Goal: Transaction & Acquisition: Subscribe to service/newsletter

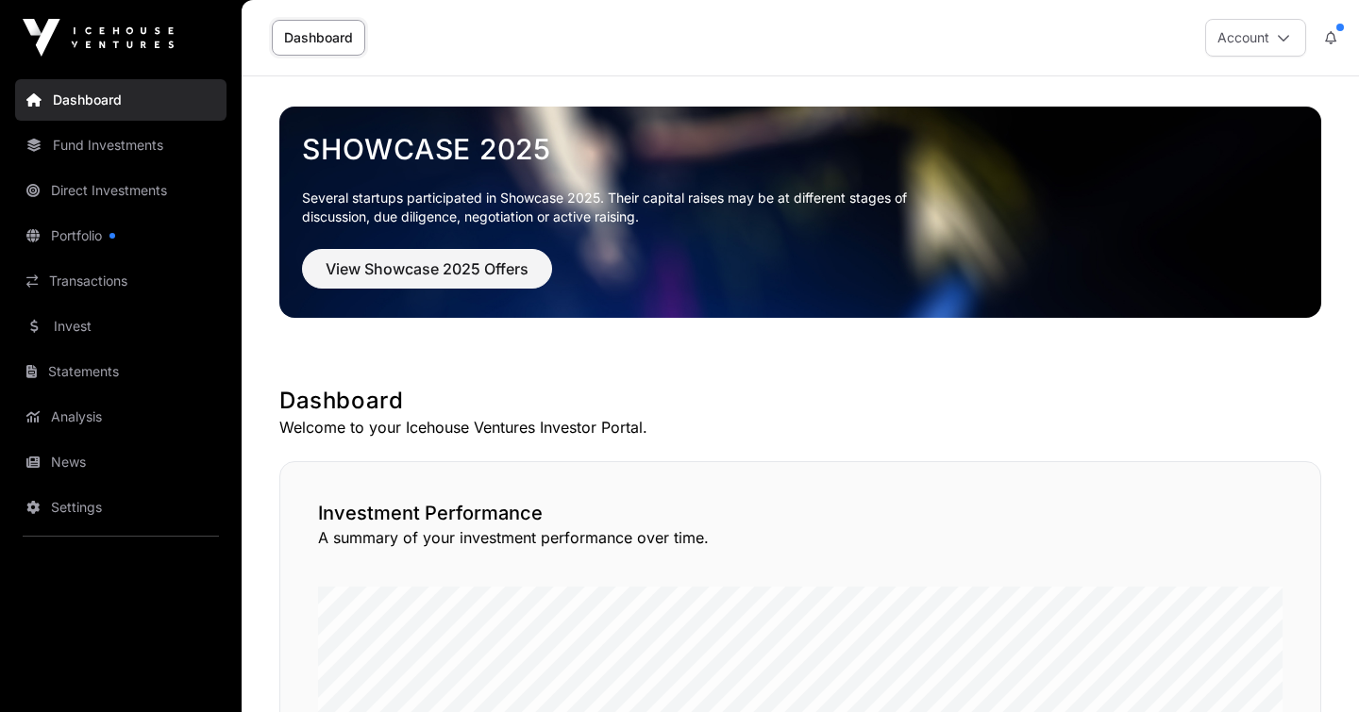
click at [107, 222] on link "Portfolio" at bounding box center [120, 236] width 211 height 42
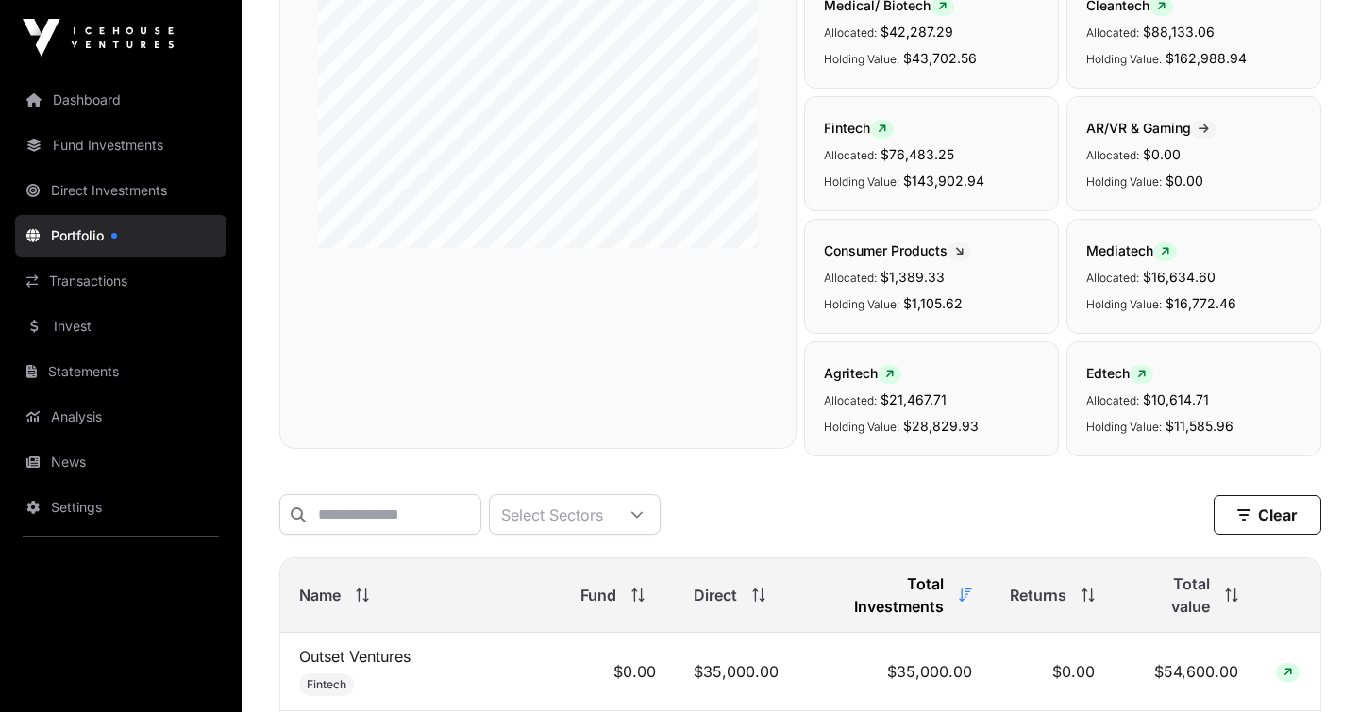
scroll to position [291, 0]
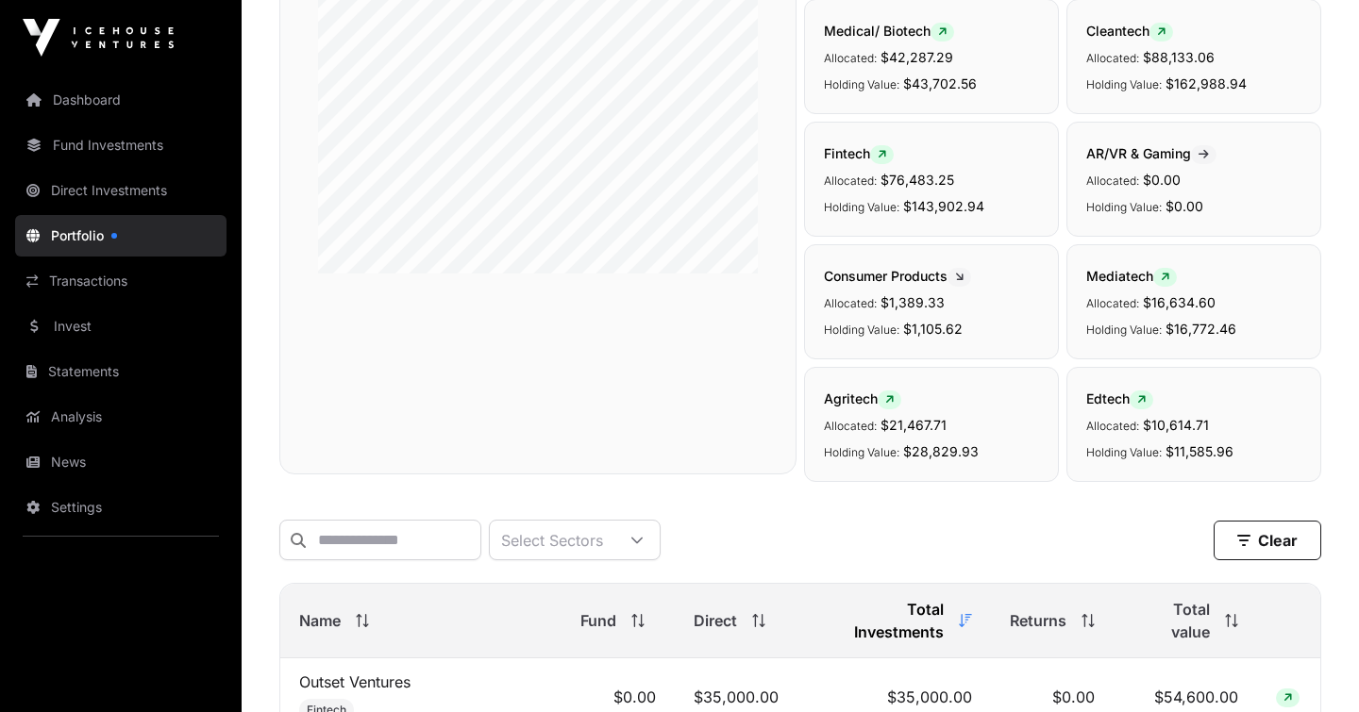
click at [333, 610] on span "Name" at bounding box center [320, 621] width 42 height 23
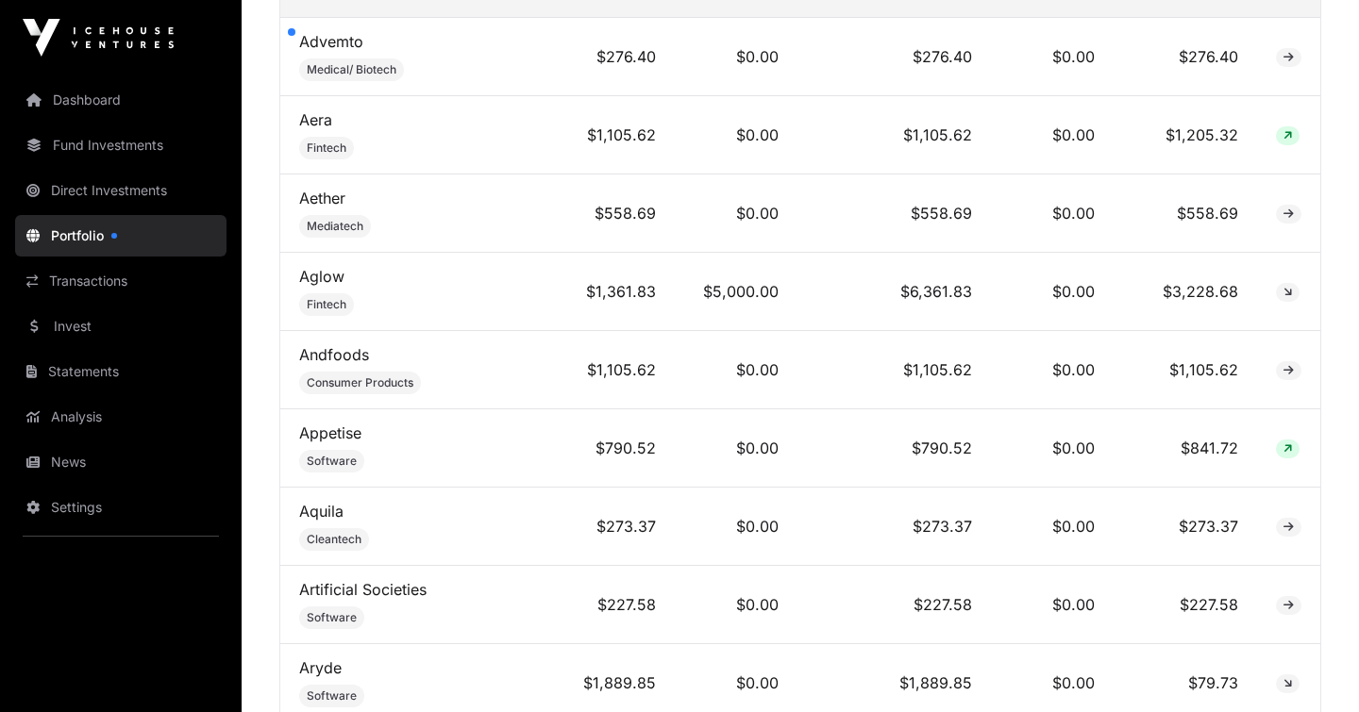
scroll to position [0, 0]
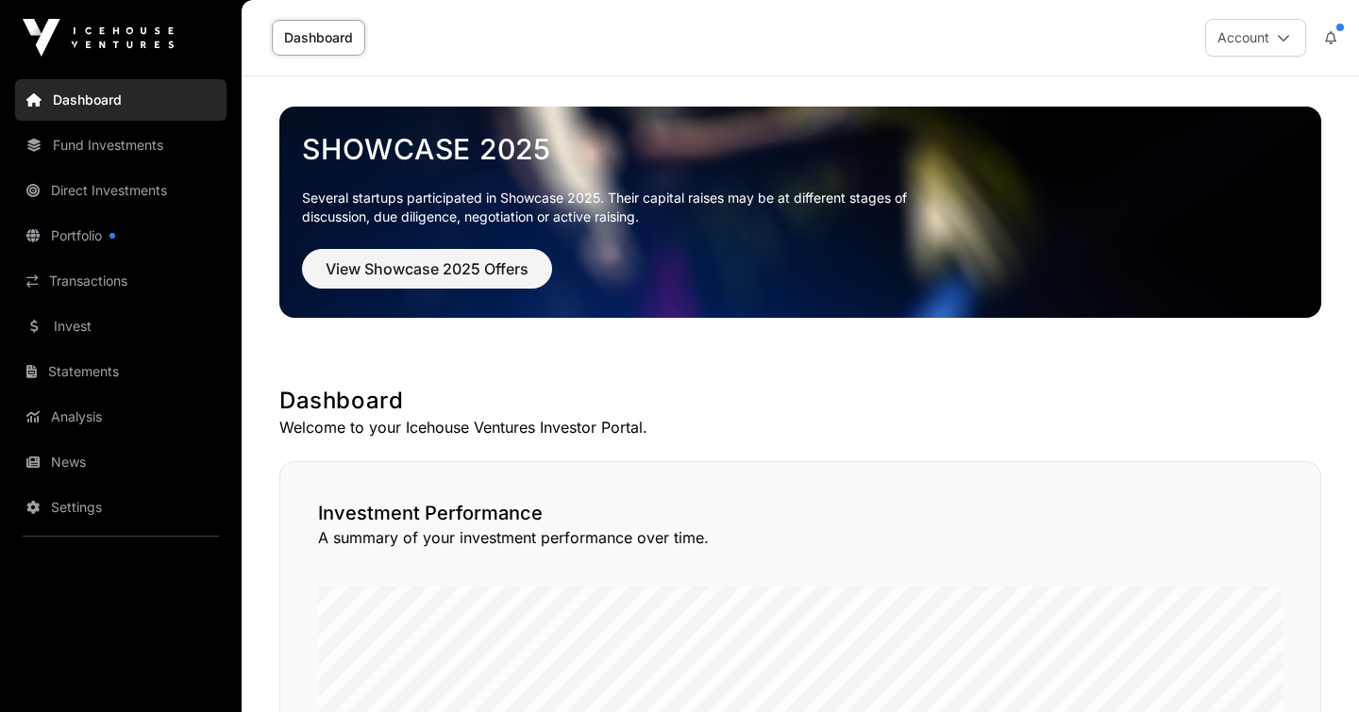
click at [53, 465] on link "News" at bounding box center [120, 463] width 211 height 42
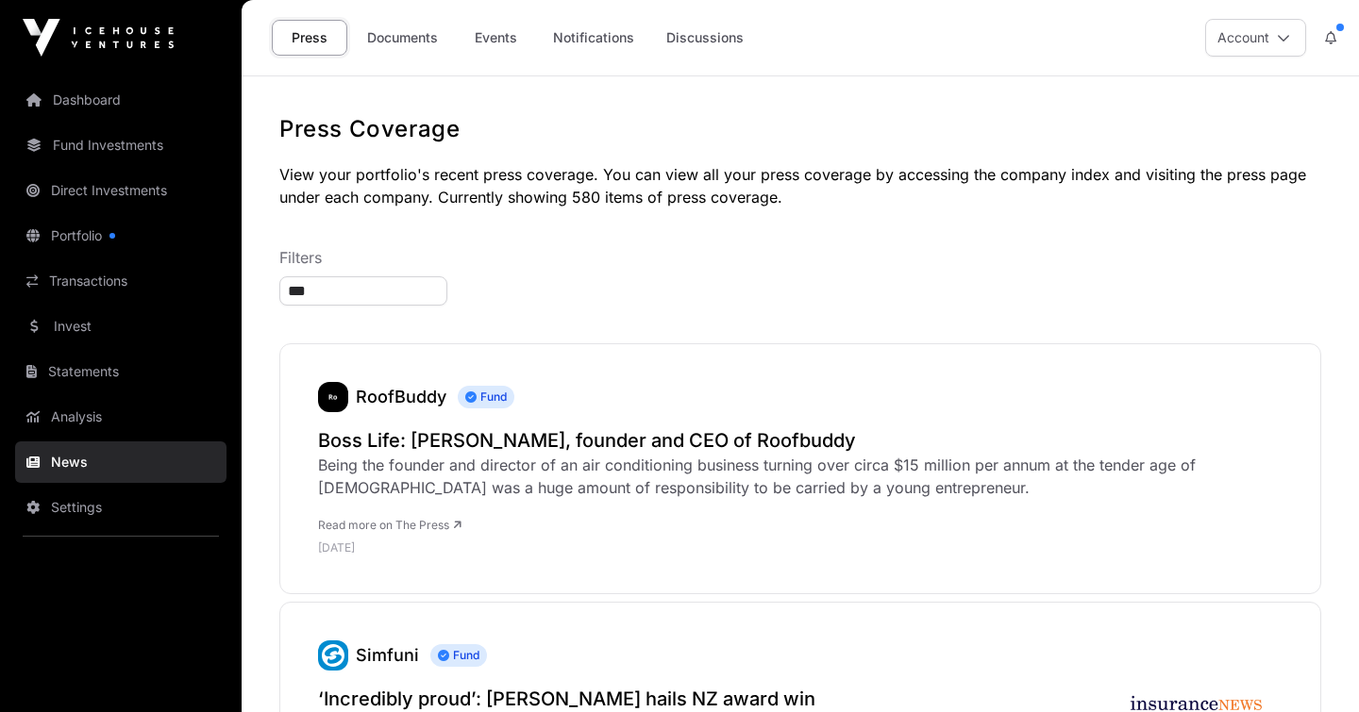
type input "****"
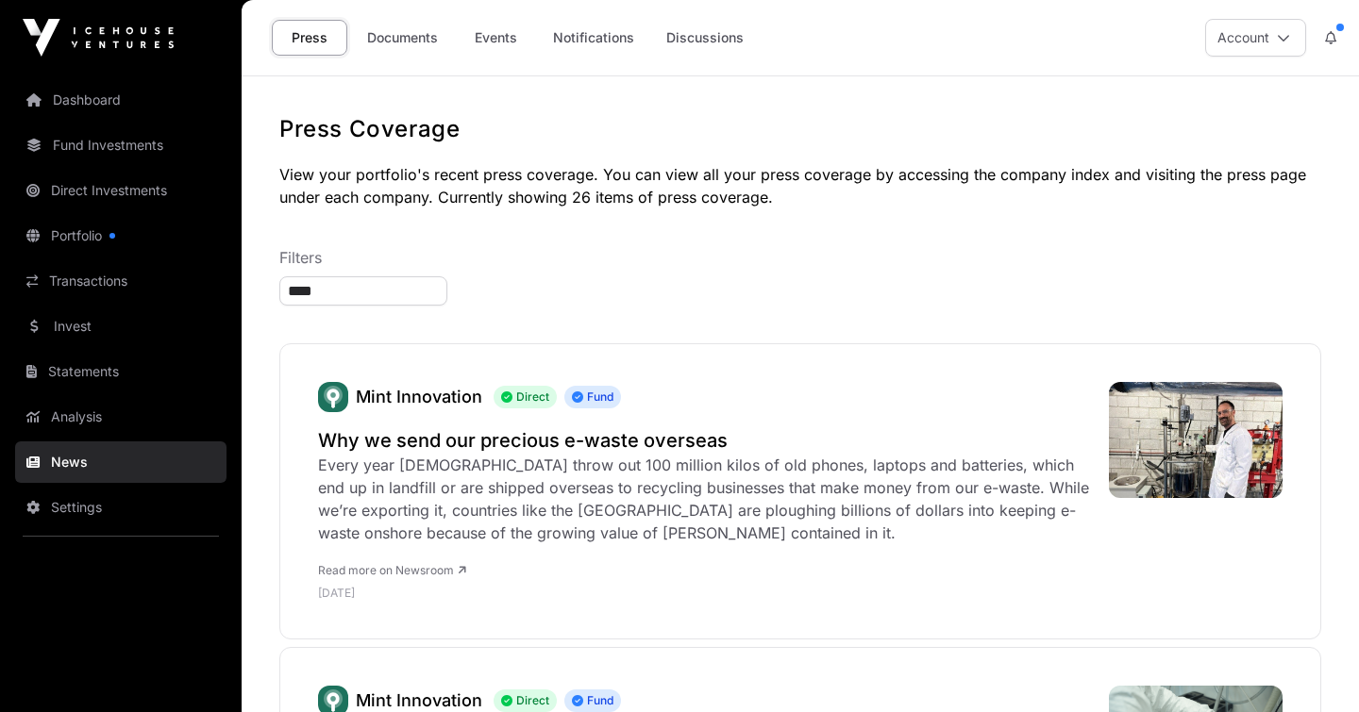
click at [70, 240] on link "Portfolio" at bounding box center [120, 236] width 211 height 42
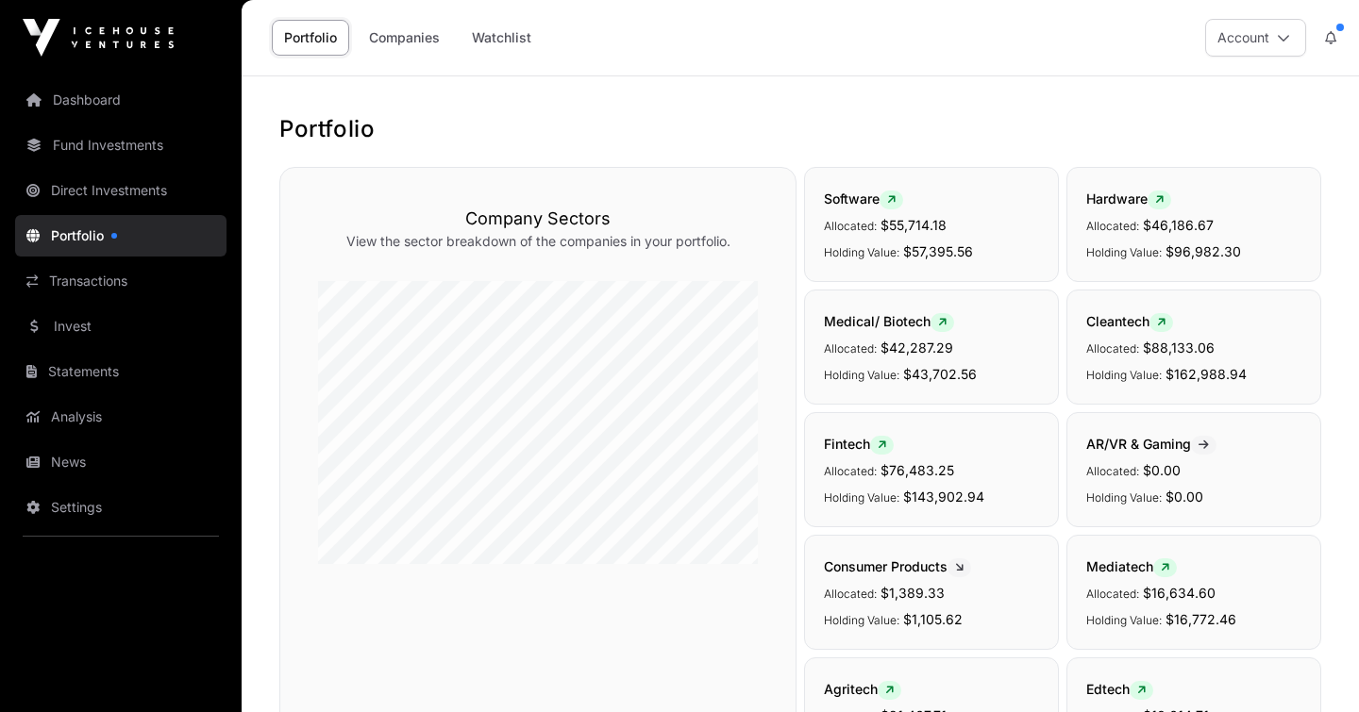
click at [399, 42] on link "Companies" at bounding box center [404, 38] width 95 height 36
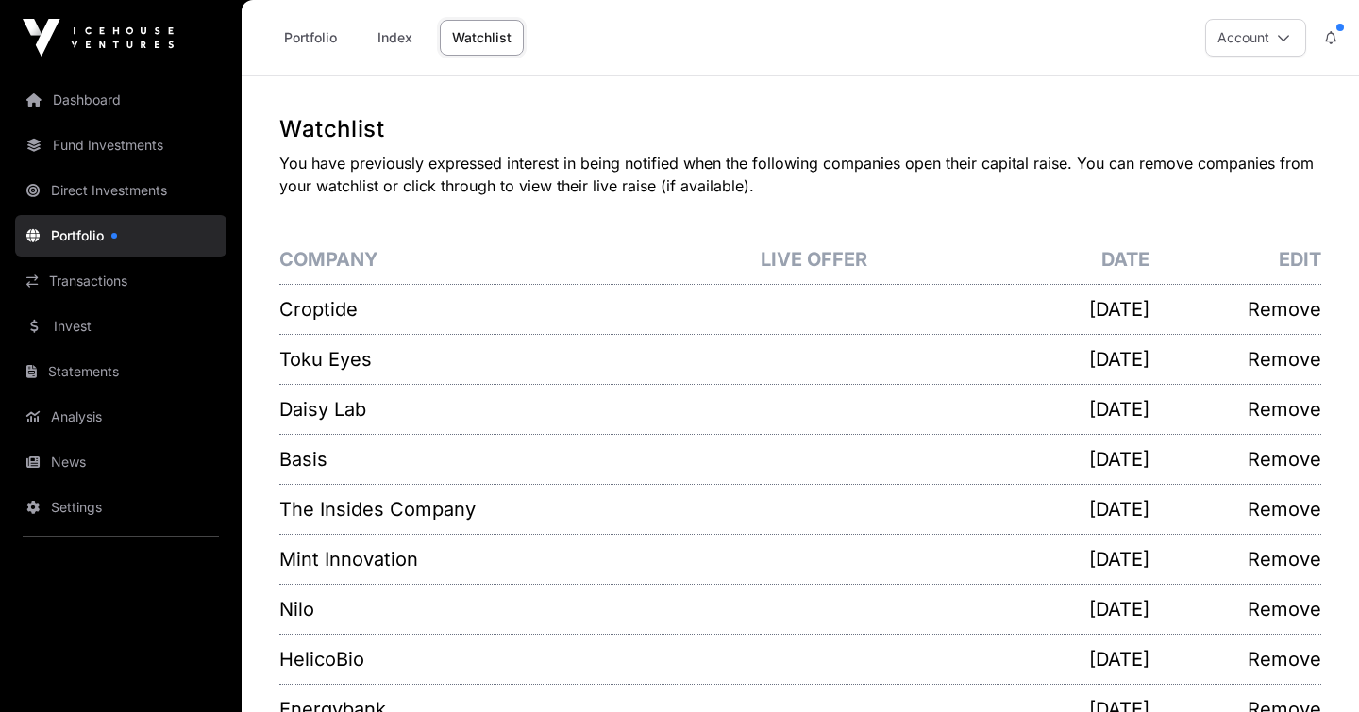
click at [386, 24] on link "Index" at bounding box center [394, 38] width 75 height 36
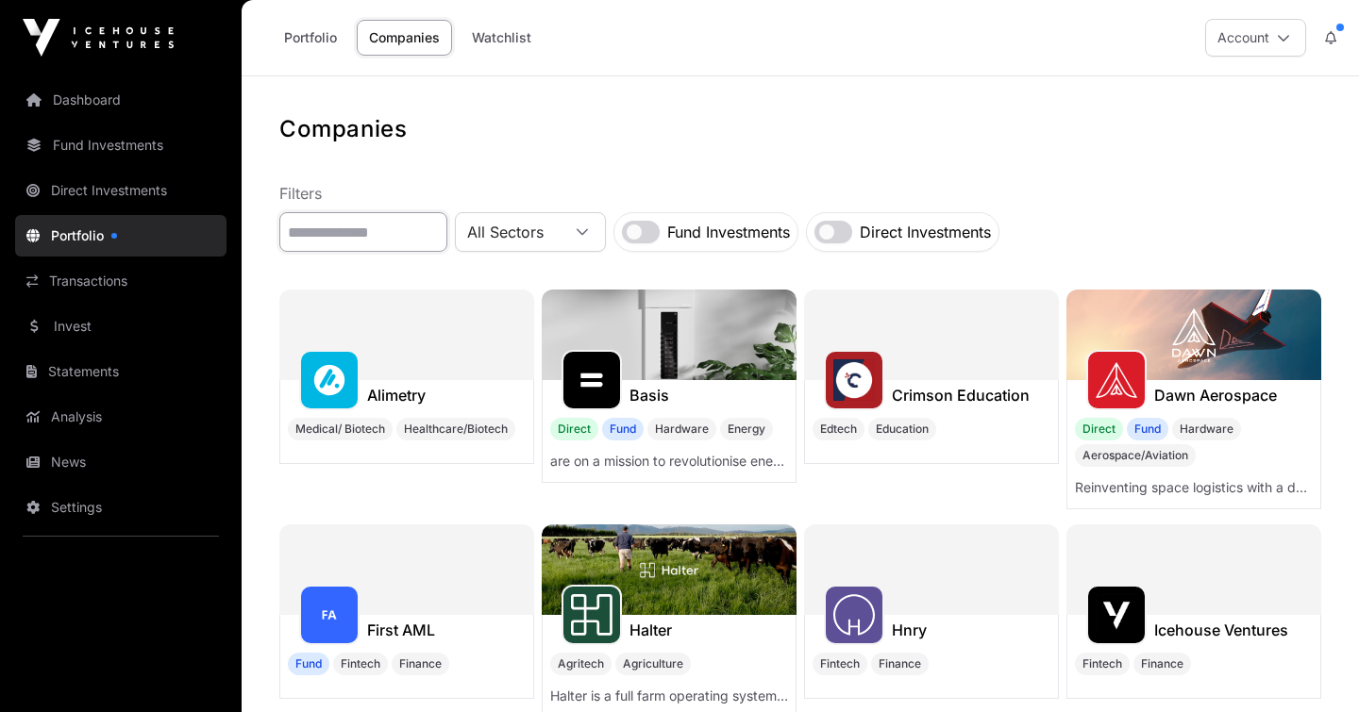
click at [375, 236] on input "text" at bounding box center [363, 232] width 168 height 40
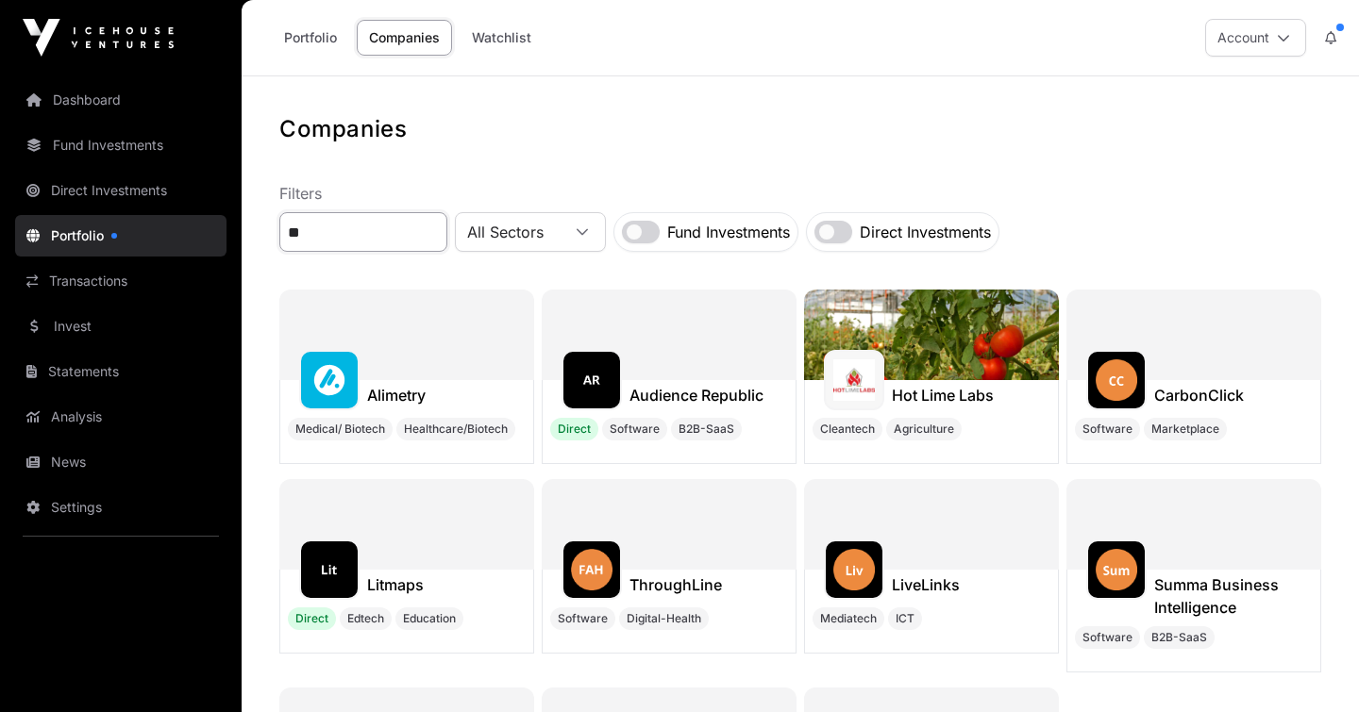
type input "*"
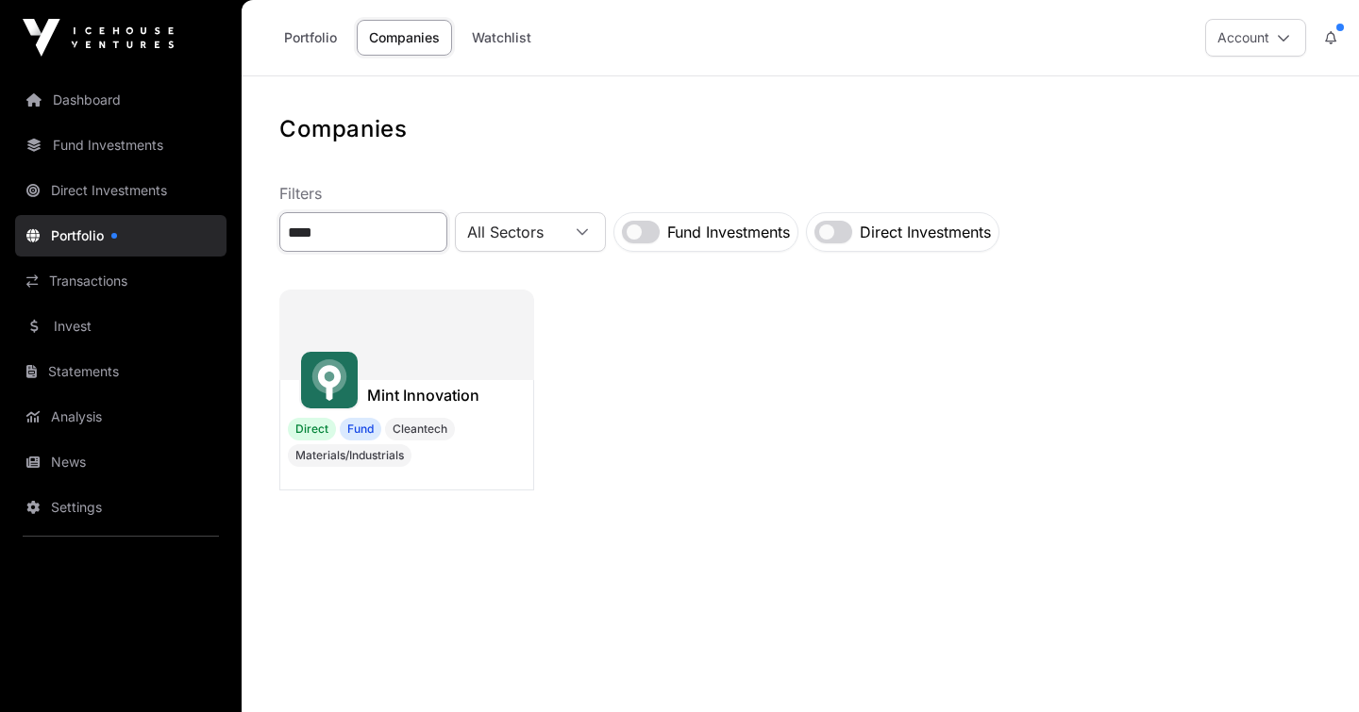
type input "****"
click at [599, 403] on div "Mint Innovation Direct Fund Cleantech Materials/Industrials" at bounding box center [800, 394] width 1042 height 209
click at [443, 298] on div at bounding box center [406, 335] width 255 height 91
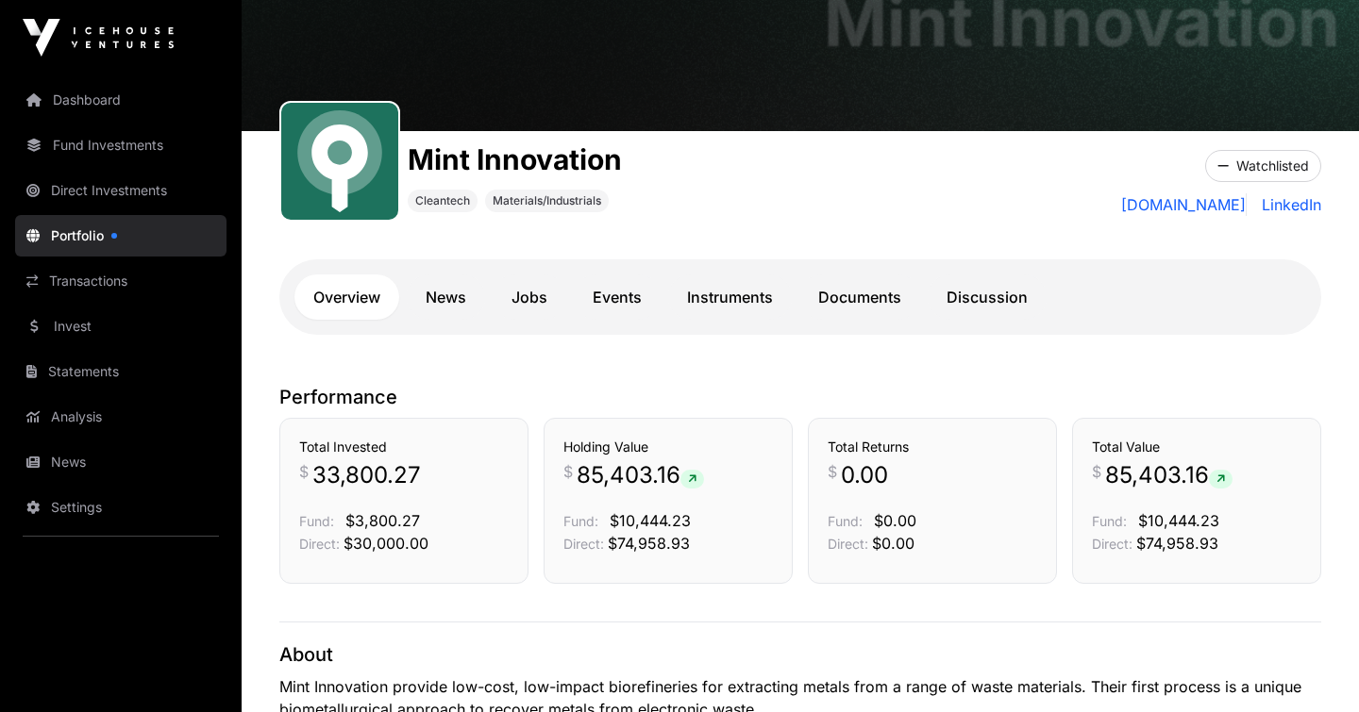
scroll to position [127, 0]
click at [994, 291] on link "Discussion" at bounding box center [987, 296] width 119 height 45
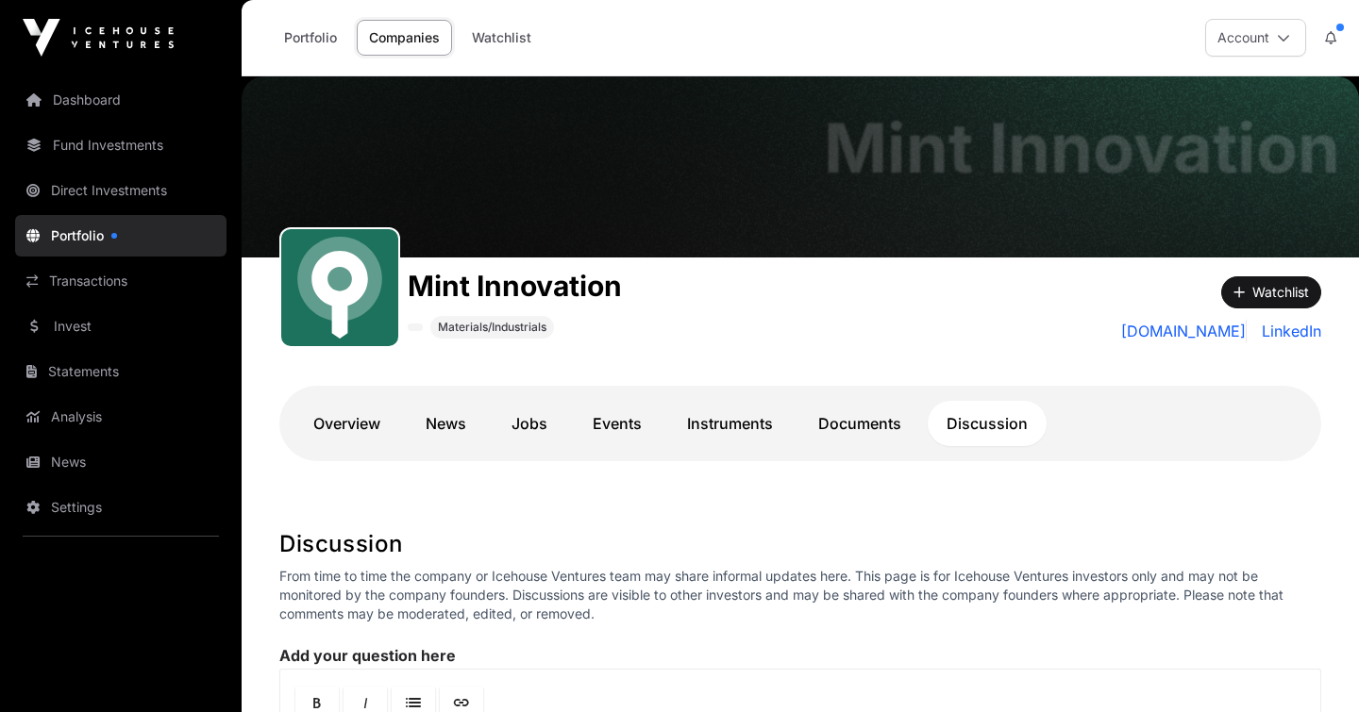
click at [92, 231] on link "Portfolio" at bounding box center [120, 236] width 211 height 42
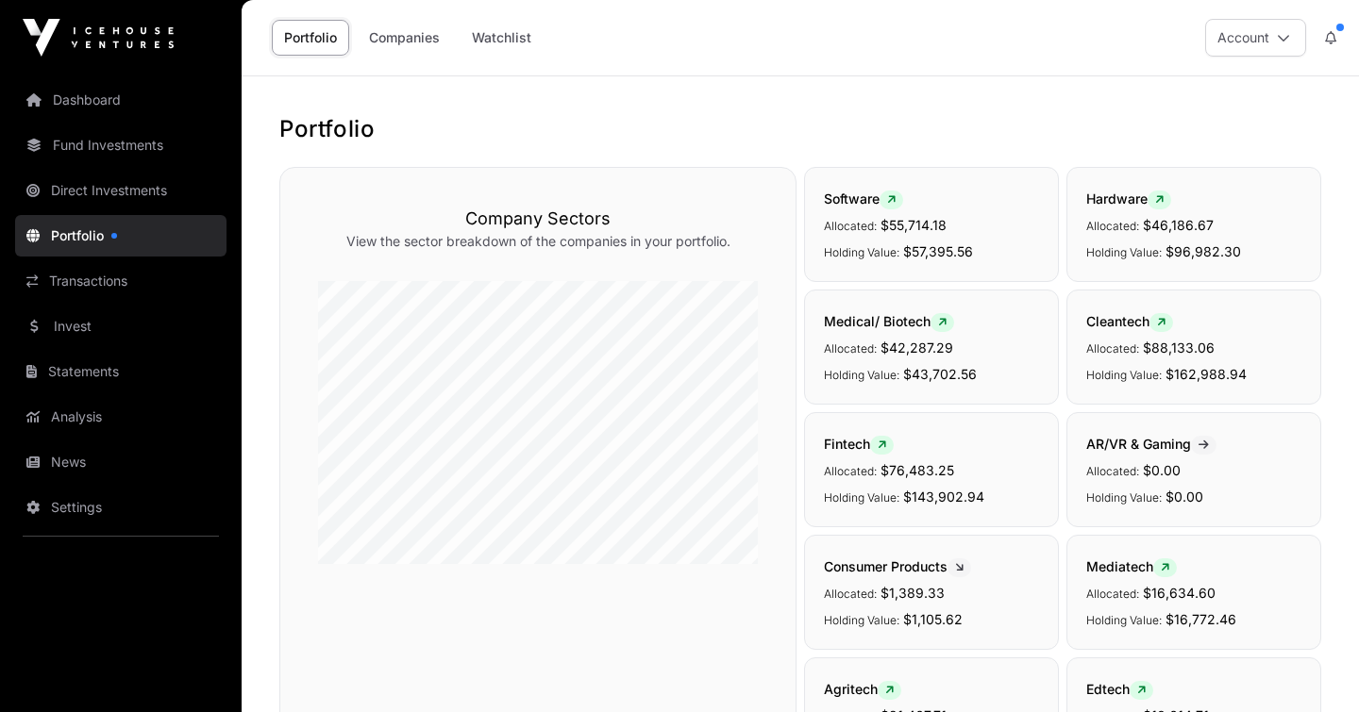
click at [87, 184] on link "Direct Investments" at bounding box center [120, 191] width 211 height 42
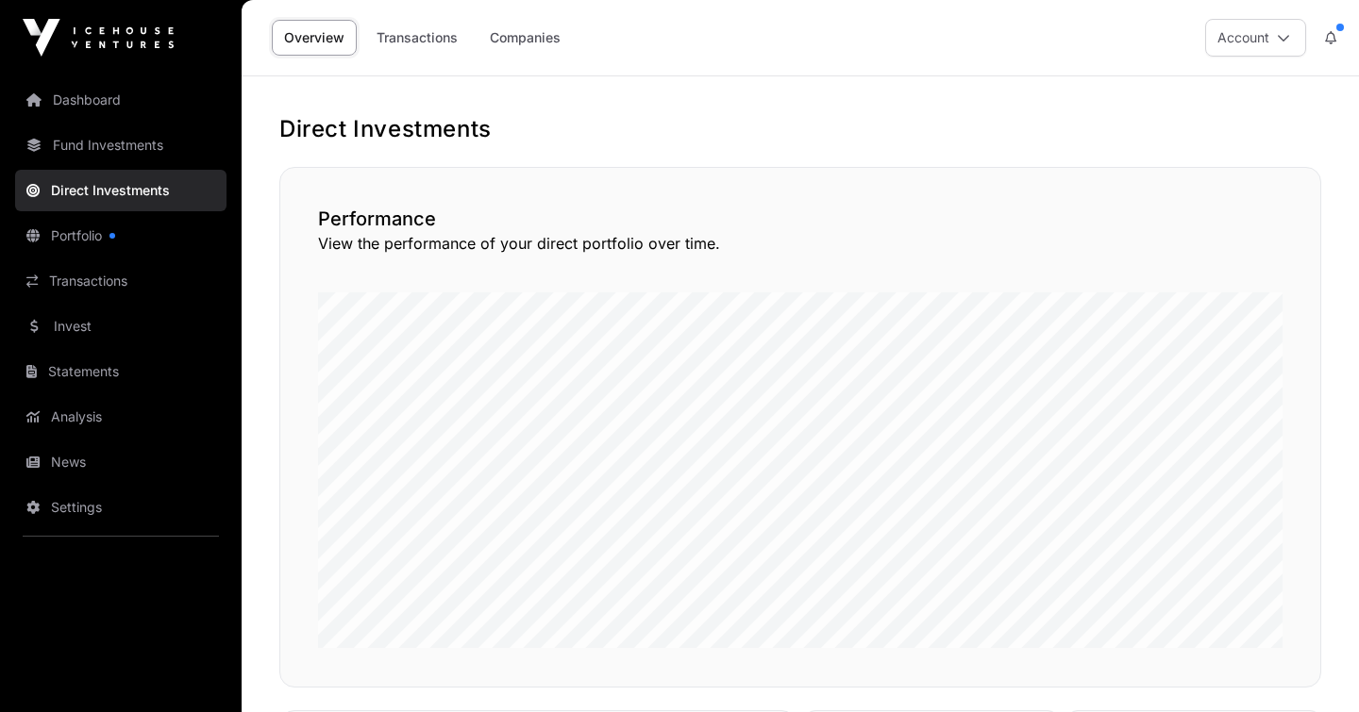
click at [89, 286] on link "Transactions" at bounding box center [120, 281] width 211 height 42
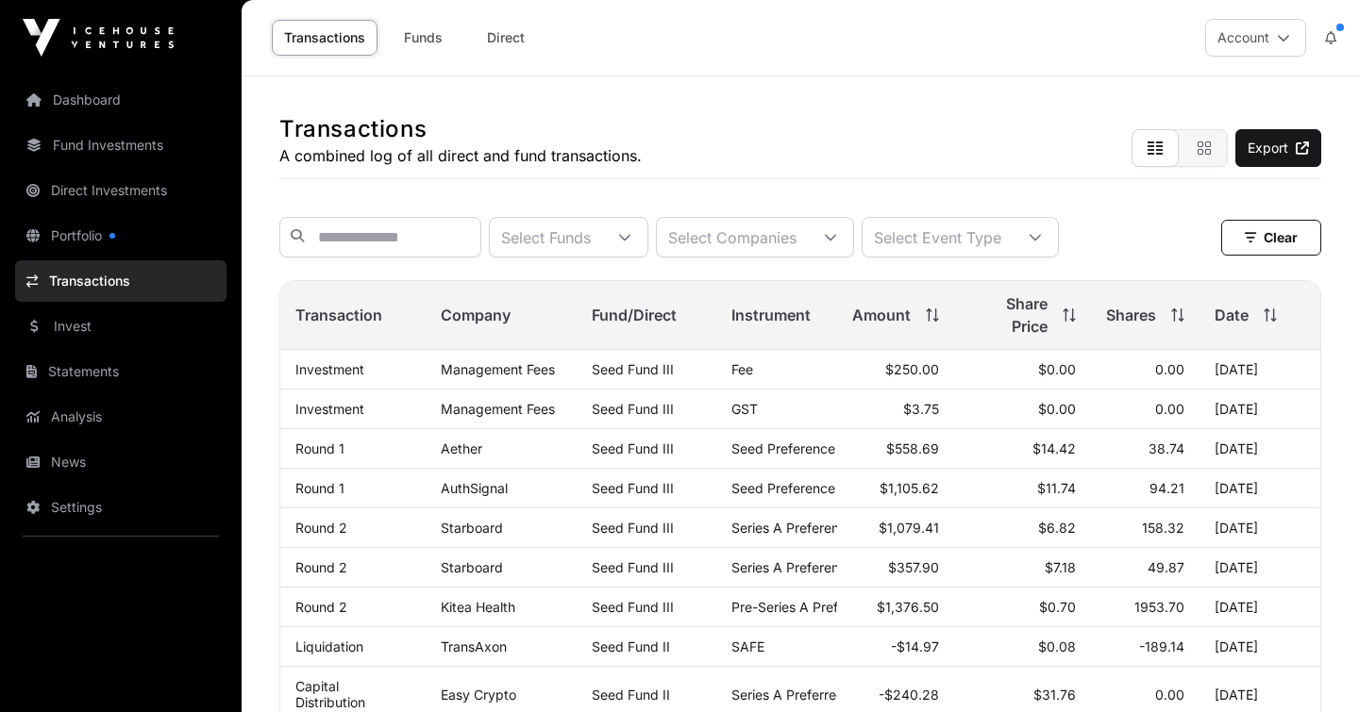
click at [78, 324] on link "Invest" at bounding box center [120, 327] width 211 height 42
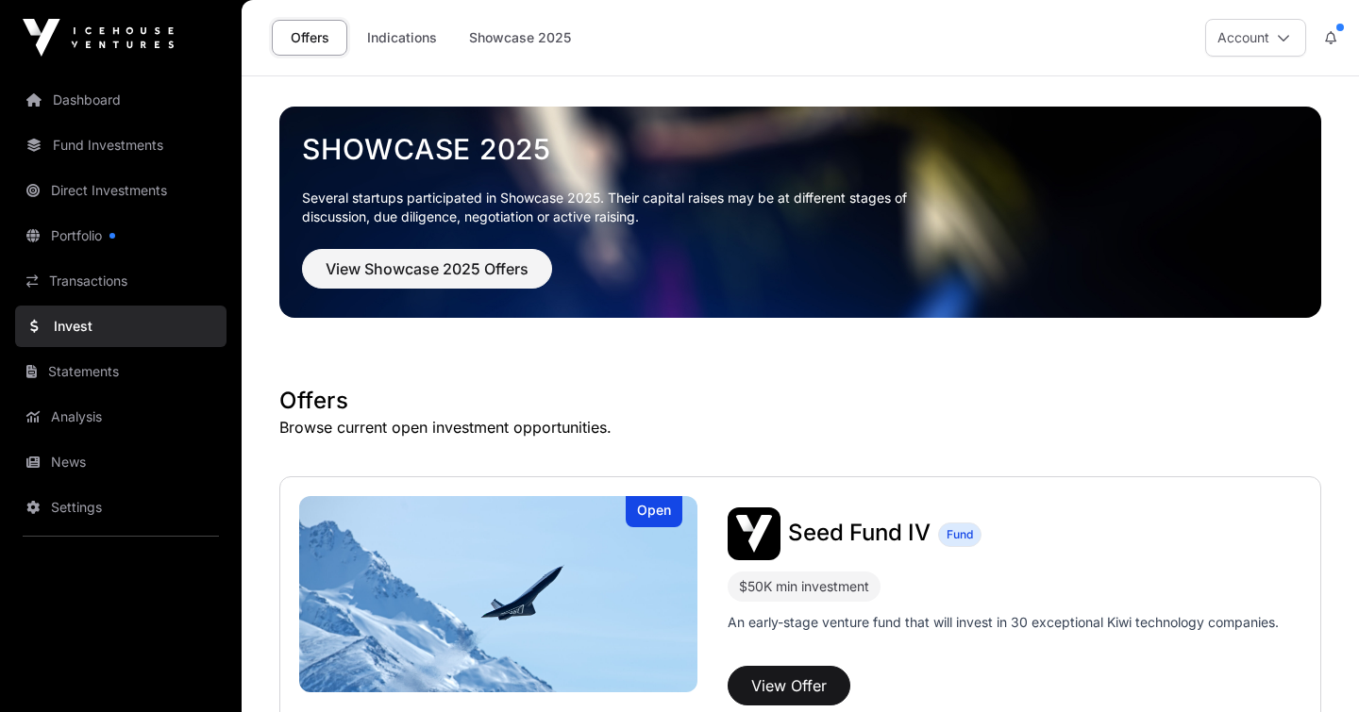
click at [497, 38] on link "Showcase 2025" at bounding box center [520, 38] width 126 height 36
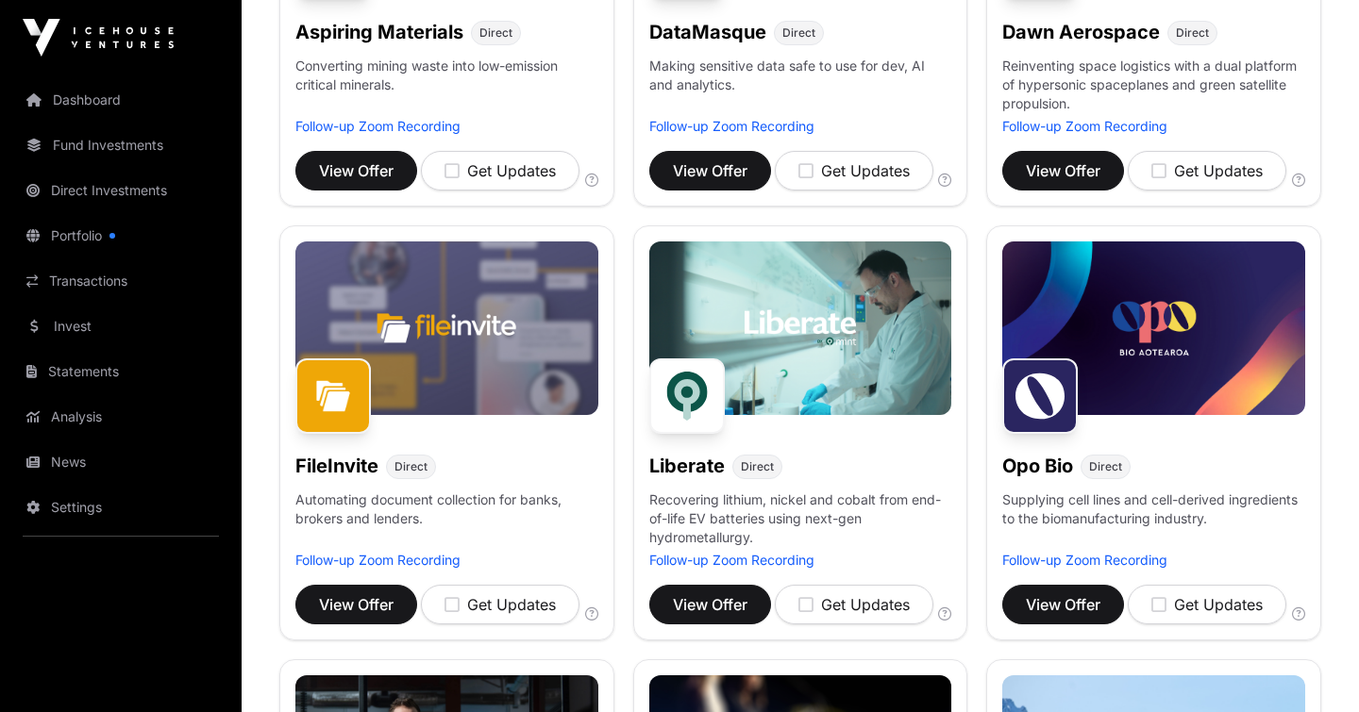
scroll to position [506, 0]
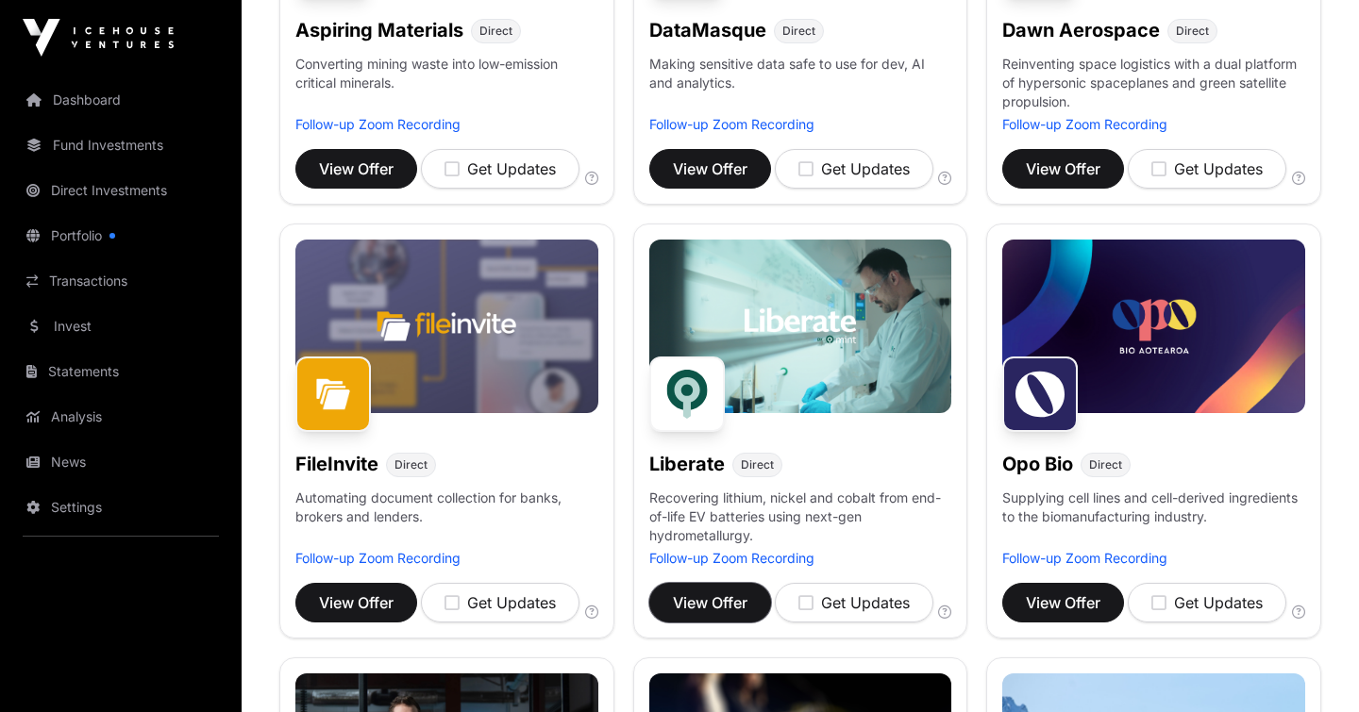
click at [708, 604] on span "View Offer" at bounding box center [710, 603] width 75 height 23
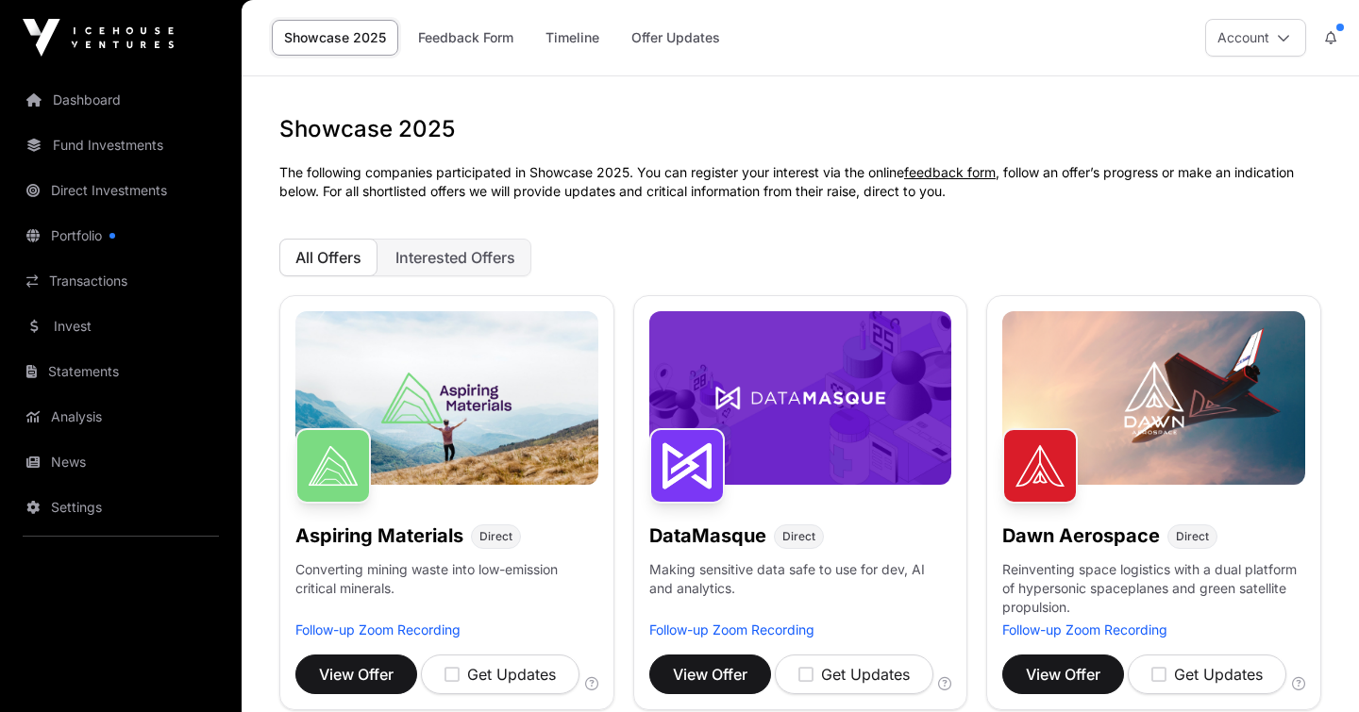
scroll to position [506, 0]
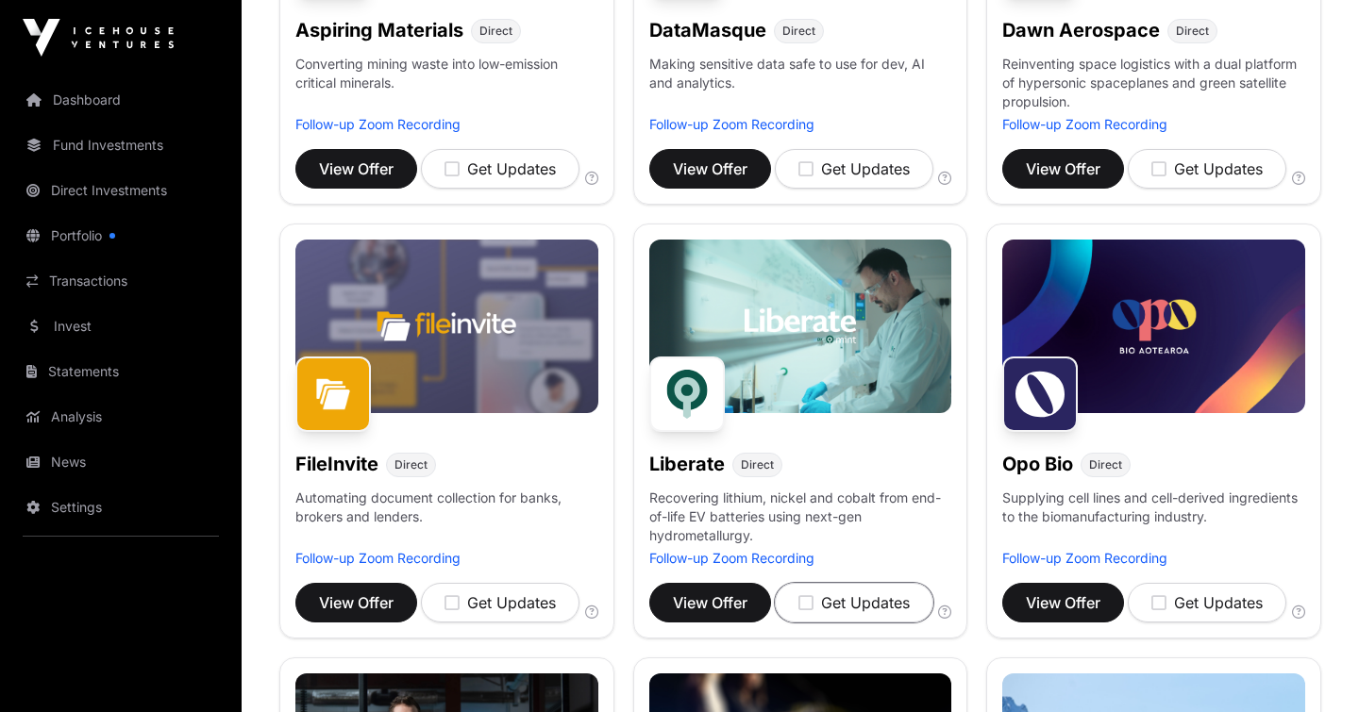
click at [842, 606] on div "Get Updates" at bounding box center [853, 603] width 111 height 23
click at [842, 606] on div "Updates on" at bounding box center [850, 603] width 105 height 23
click at [690, 406] on img at bounding box center [686, 394] width 75 height 75
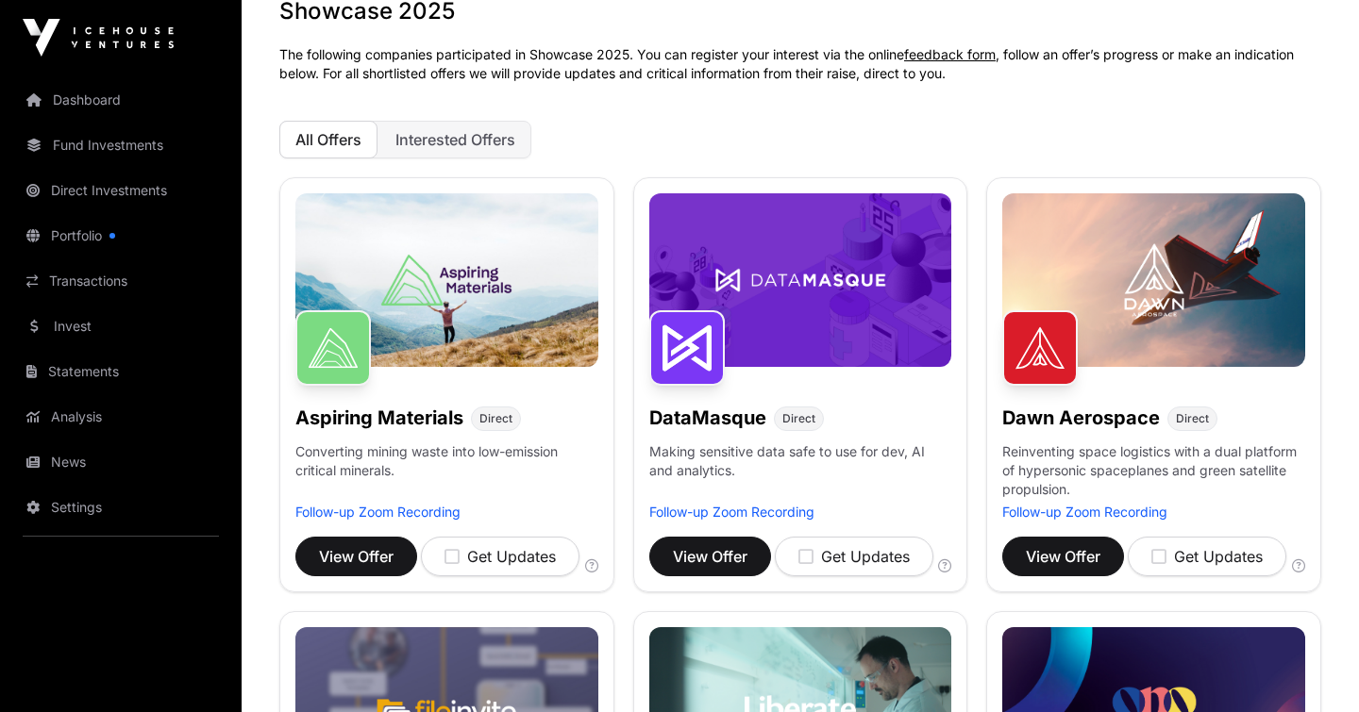
scroll to position [0, 0]
